Goal: Task Accomplishment & Management: Manage account settings

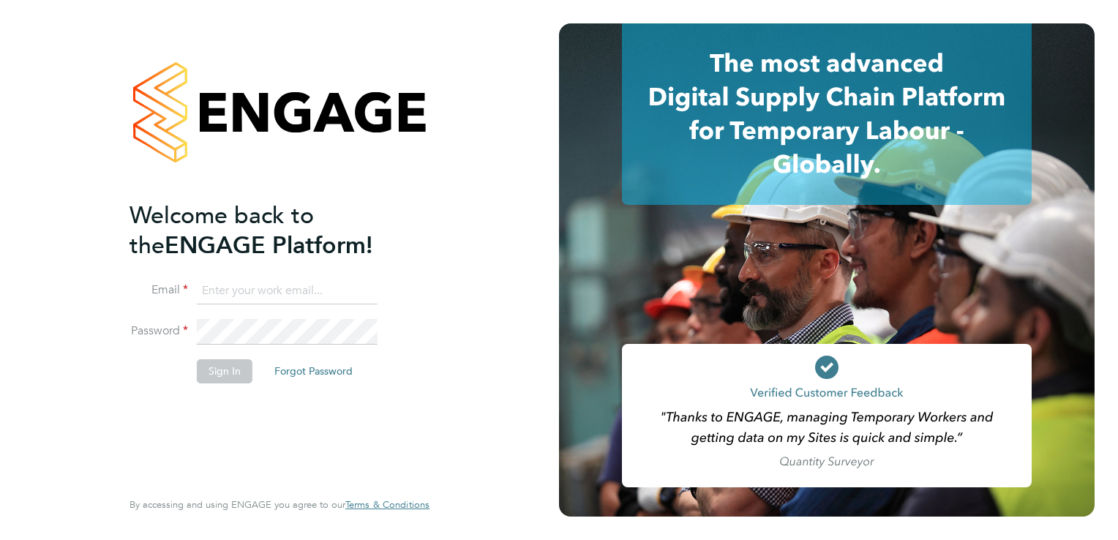
type input "[PERSON_NAME][EMAIL_ADDRESS][PERSON_NAME][DOMAIN_NAME]"
click at [201, 378] on button "Sign In" at bounding box center [225, 370] width 56 height 23
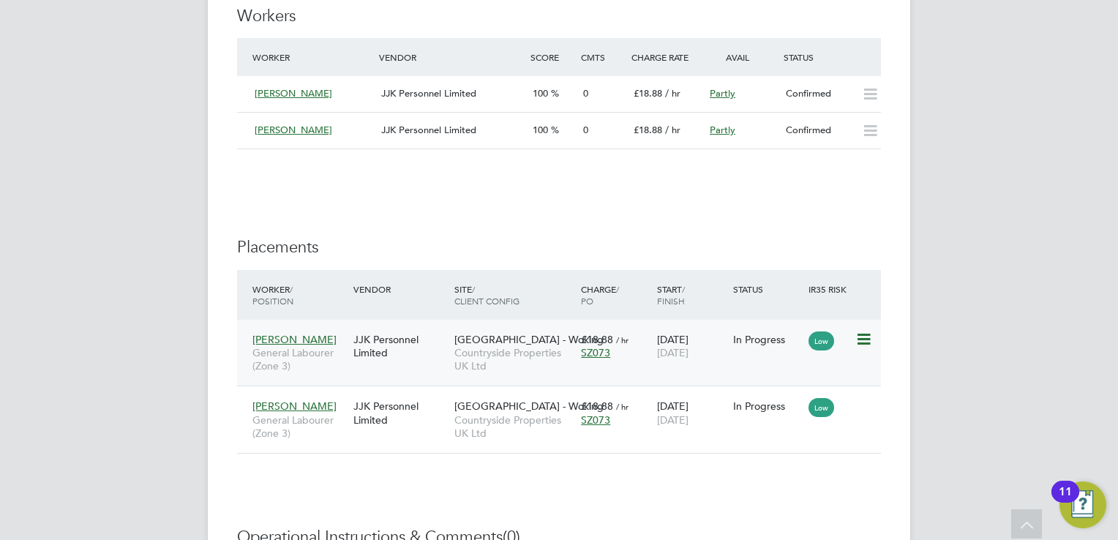
click at [867, 336] on icon at bounding box center [862, 340] width 15 height 18
click at [404, 350] on div "JJK Personnel Limited" at bounding box center [400, 345] width 101 height 41
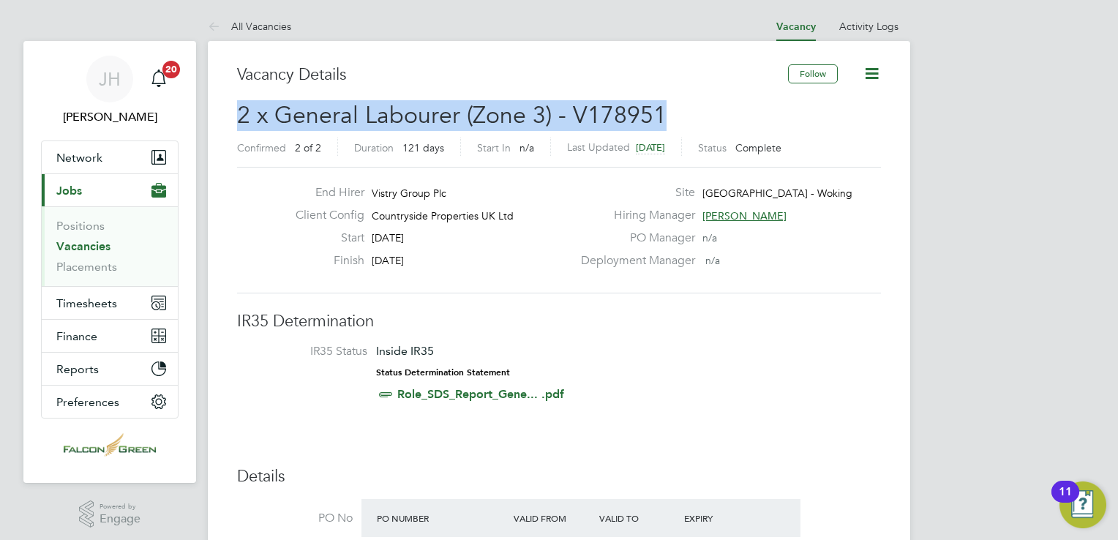
drag, startPoint x: 670, startPoint y: 116, endPoint x: 237, endPoint y: 119, distance: 433.0
click at [237, 119] on h2 "2 x General Labourer (Zone 3) - V178951 Confirmed 2 of 2 Duration 121 days Star…" at bounding box center [559, 130] width 644 height 61
copy span "2 x General Labourer (Zone 3) - V178951"
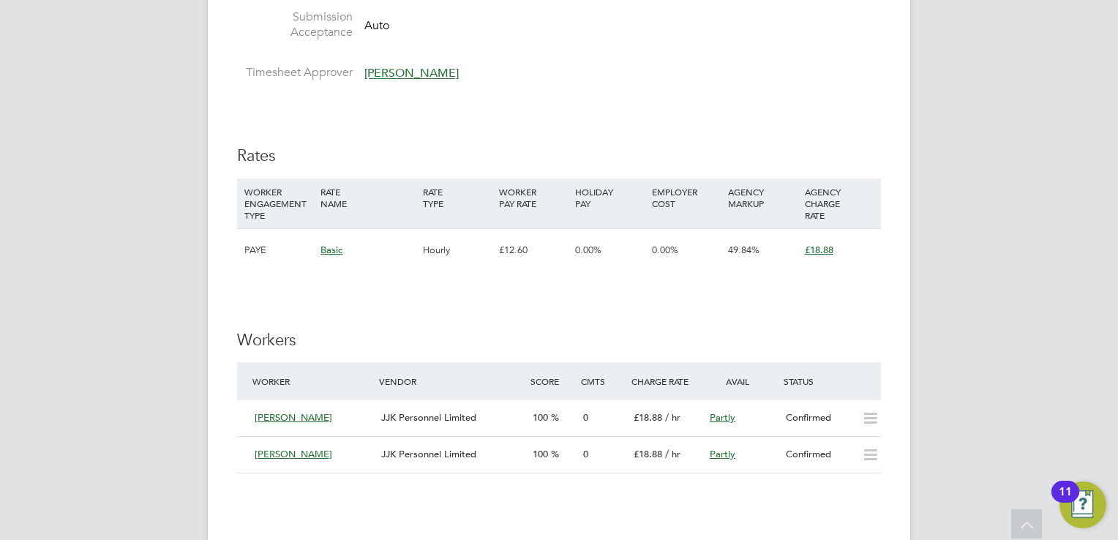
scroll to position [848, 0]
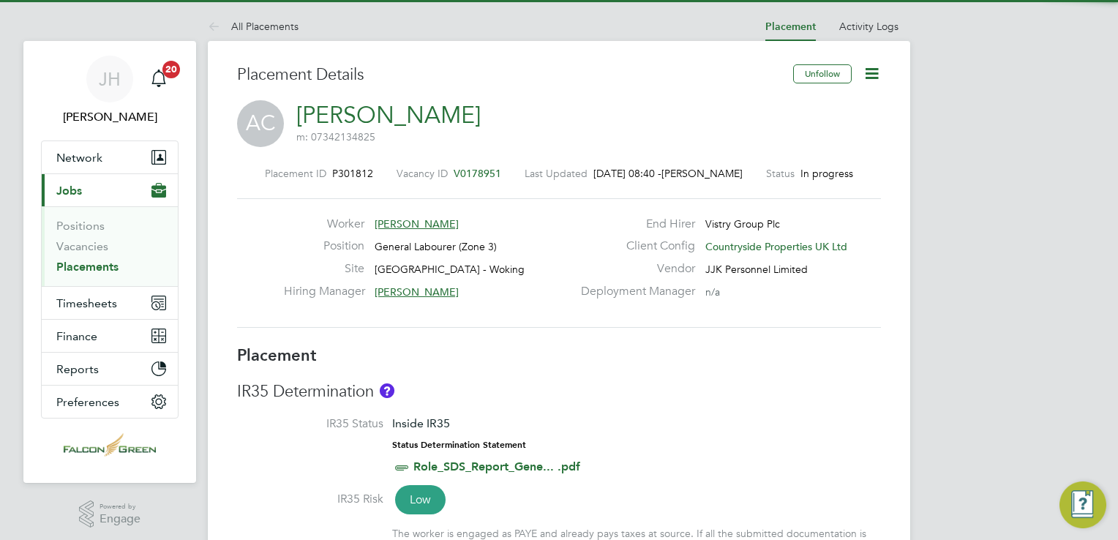
click at [873, 78] on icon at bounding box center [871, 73] width 18 height 18
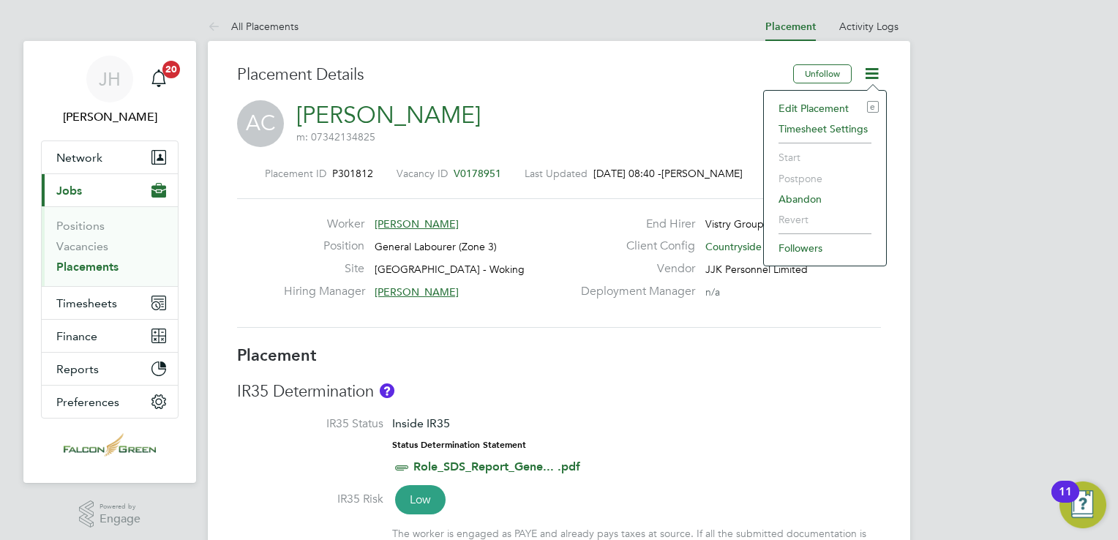
click at [808, 104] on li "Edit Placement e" at bounding box center [825, 108] width 108 height 20
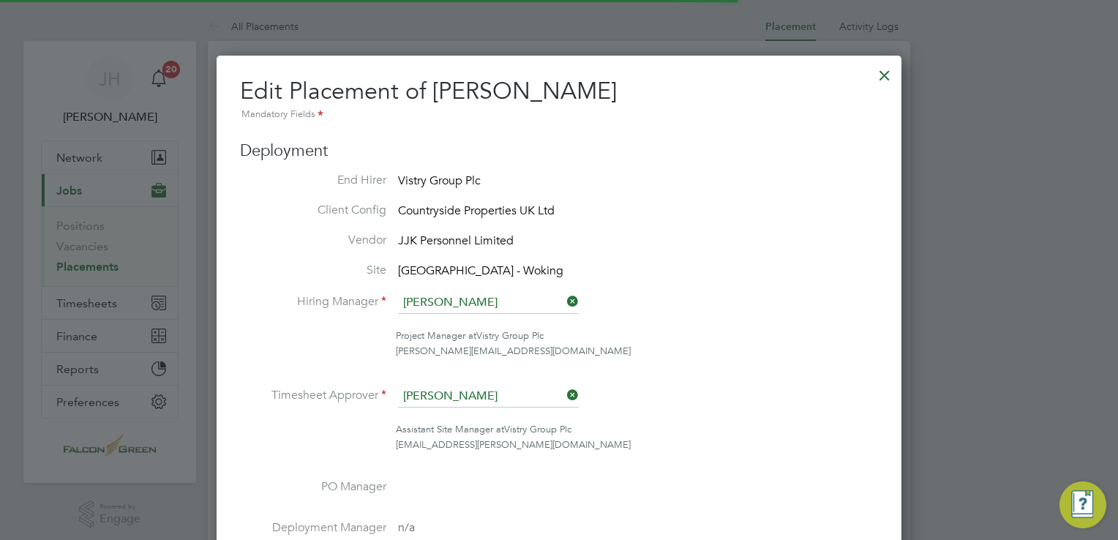
scroll to position [7, 7]
click at [733, 368] on li "Project Manager at Vistry Group Plc [PERSON_NAME][EMAIL_ADDRESS][DOMAIN_NAME]" at bounding box center [559, 350] width 638 height 45
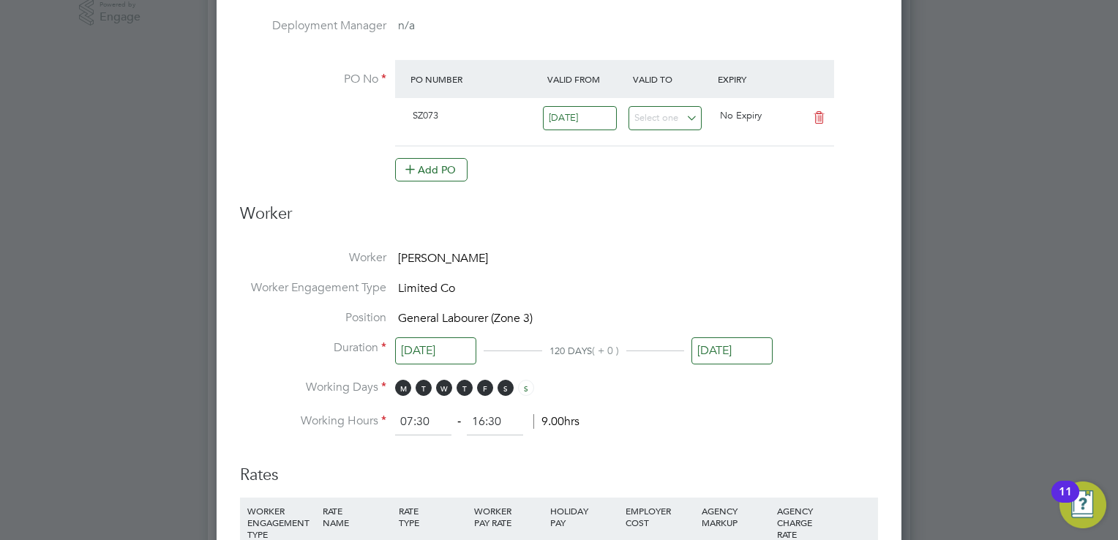
click at [761, 253] on ng-form "Deployment End Hirer Vistry Group Plc Client Config Countryside Properties UK L…" at bounding box center [559, 376] width 638 height 1474
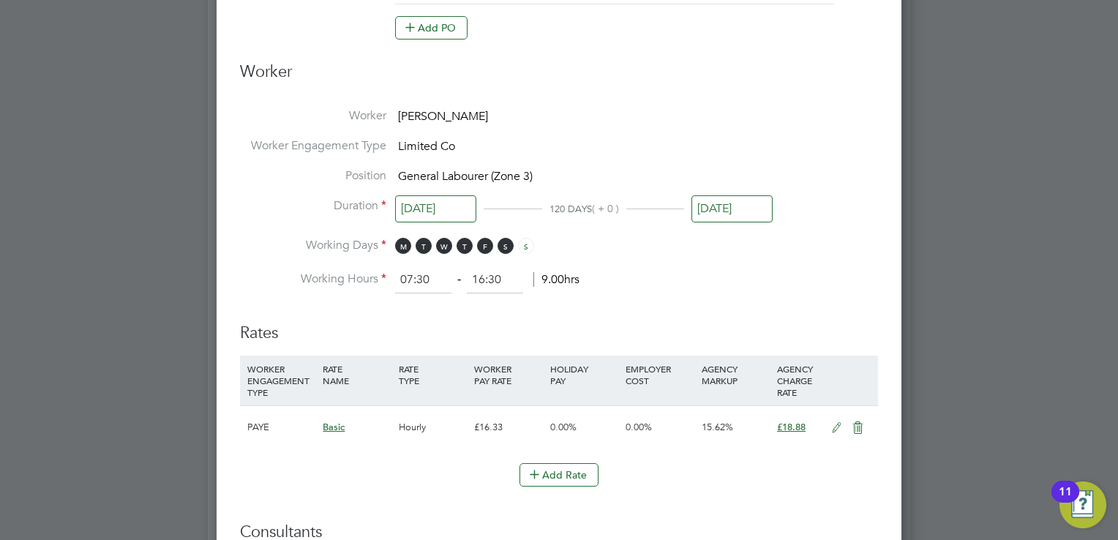
click at [729, 200] on input "[DATE]" at bounding box center [731, 208] width 81 height 27
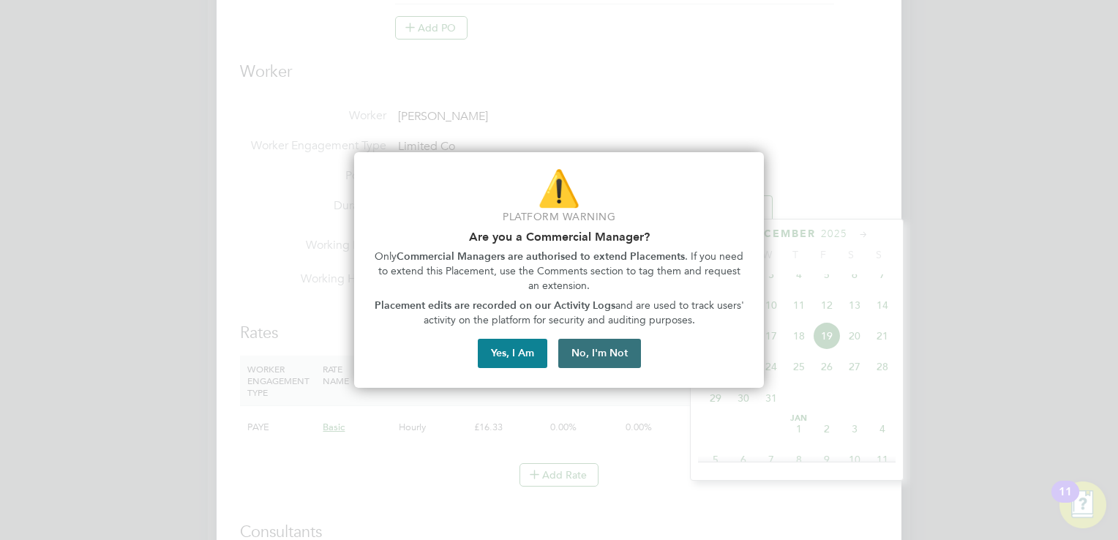
click at [583, 360] on button "No, I'm Not" at bounding box center [599, 353] width 83 height 29
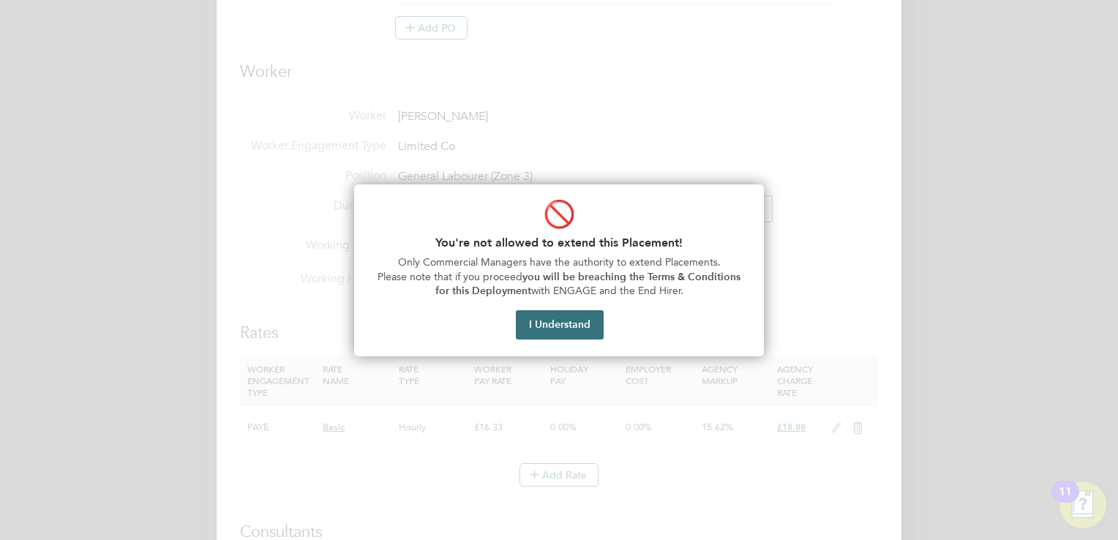
click at [555, 317] on button "I Understand" at bounding box center [560, 324] width 88 height 29
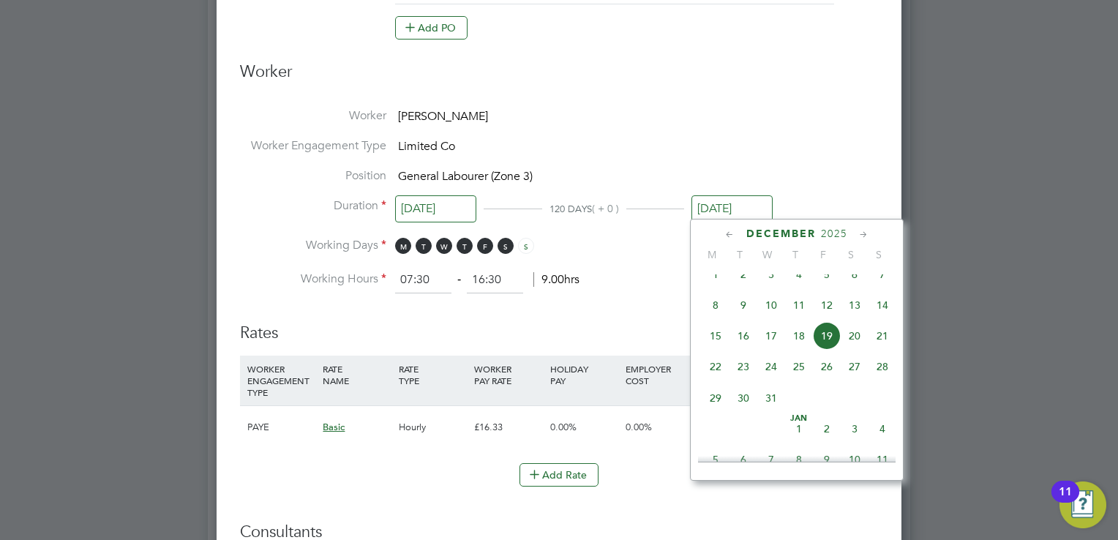
click at [729, 233] on icon at bounding box center [730, 235] width 14 height 16
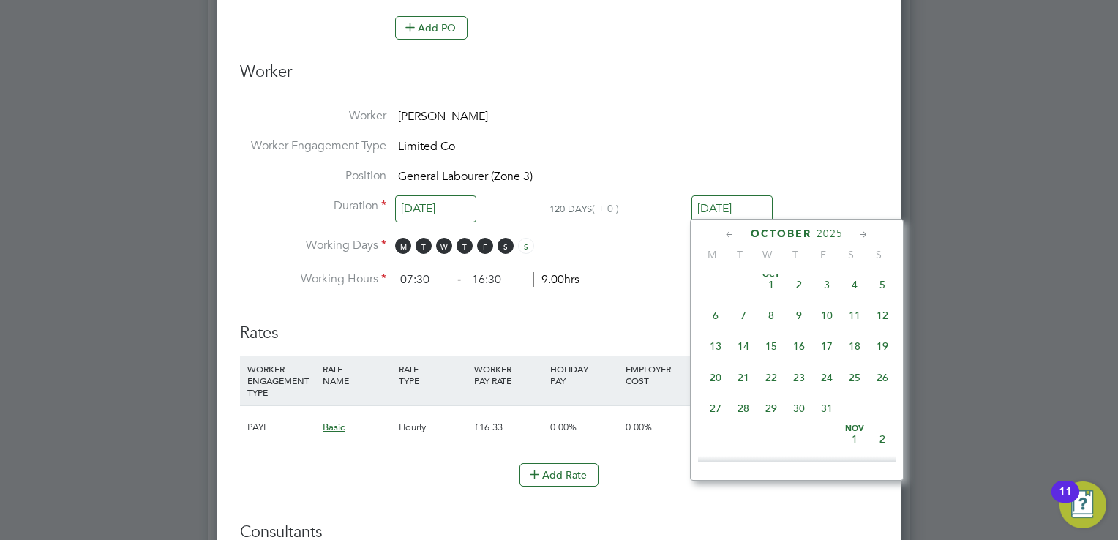
click at [731, 241] on icon at bounding box center [730, 235] width 14 height 16
click at [878, 417] on span "31" at bounding box center [882, 412] width 28 height 28
type input "[DATE]"
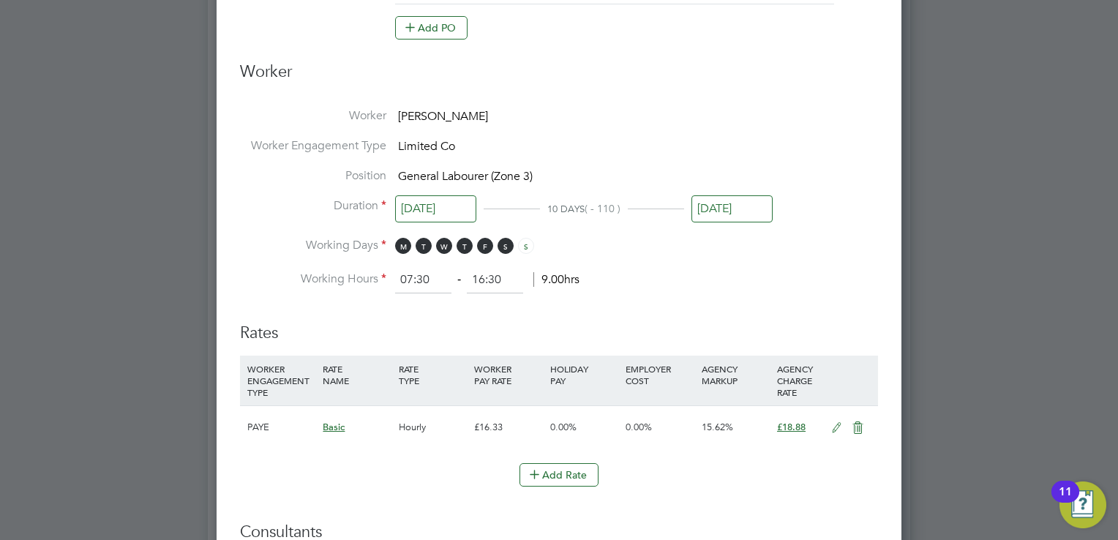
click at [721, 275] on li "Working Hours 07:30 ‐ 16:30 9.00hrs" at bounding box center [559, 280] width 638 height 26
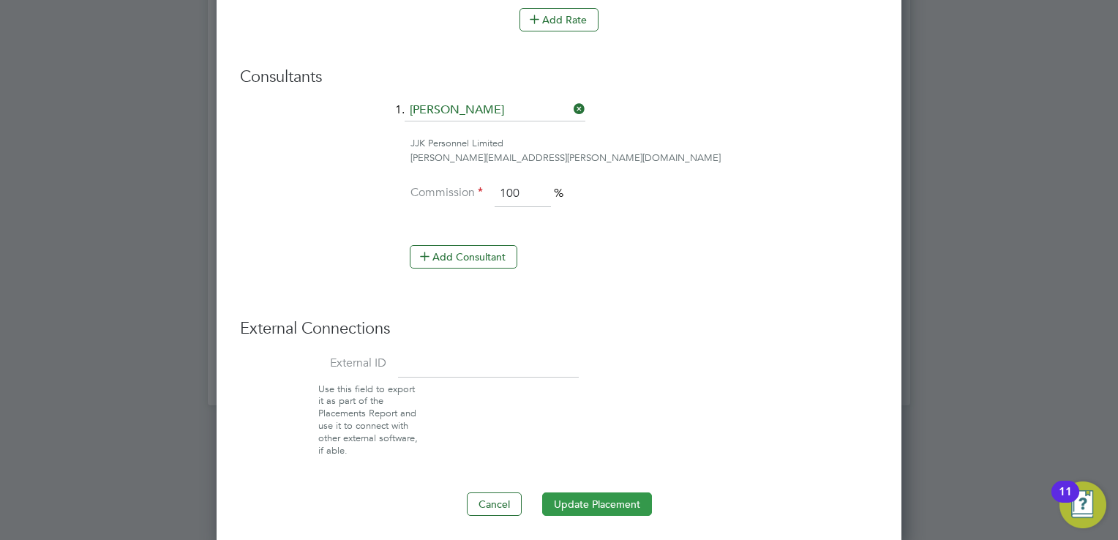
click at [573, 501] on button "Update Placement" at bounding box center [597, 503] width 110 height 23
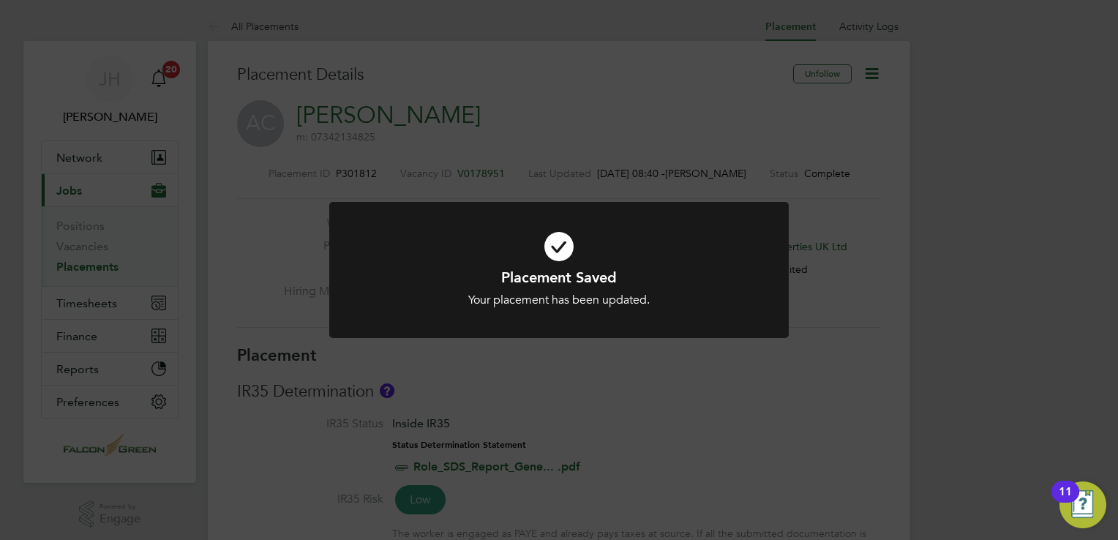
click at [475, 138] on div "Placement Saved Your placement has been updated. Cancel Okay" at bounding box center [559, 270] width 1118 height 540
